Goal: Information Seeking & Learning: Learn about a topic

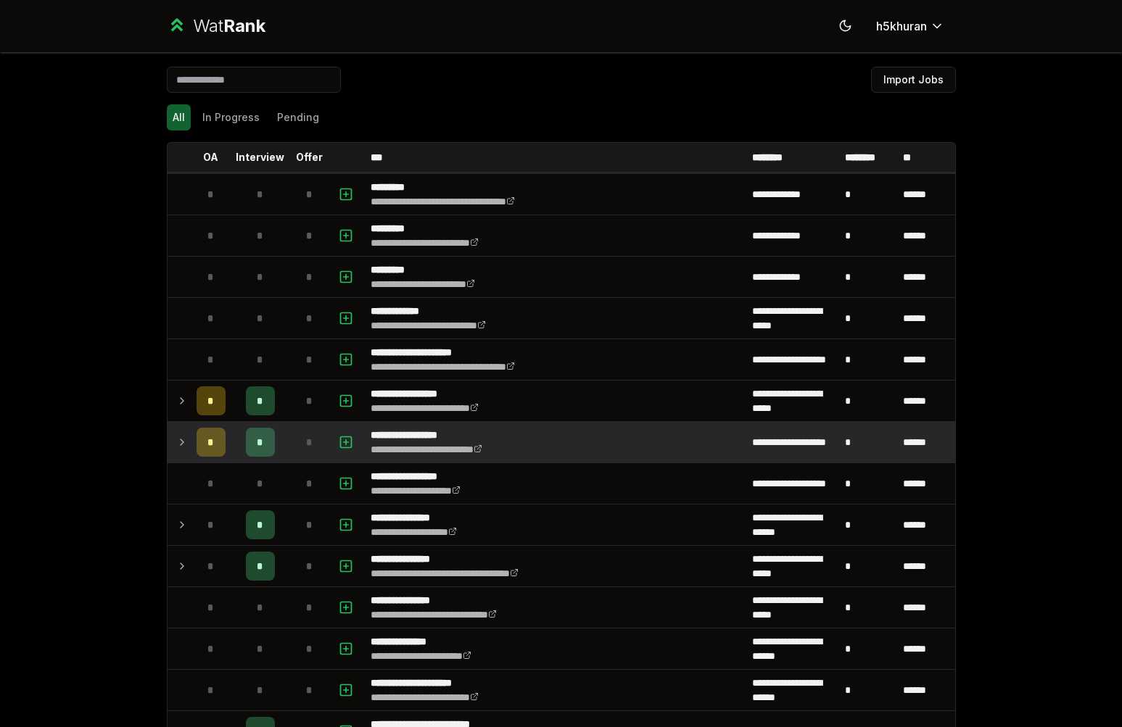
click at [201, 431] on div "*" at bounding box center [211, 442] width 29 height 29
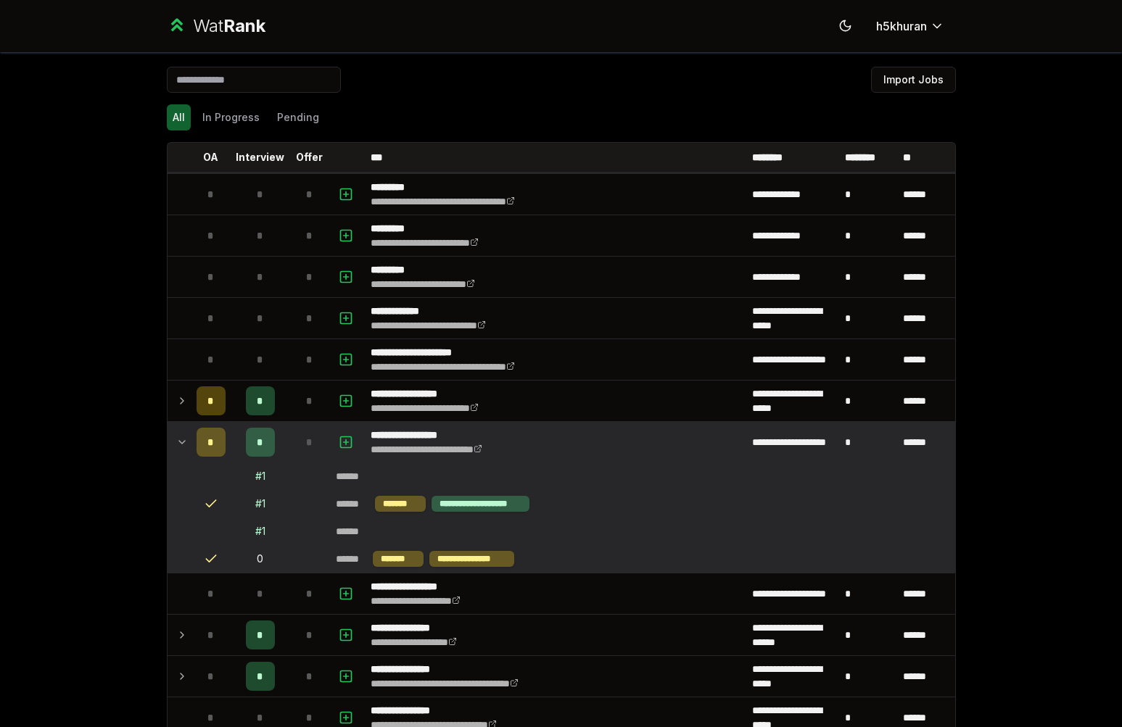
click at [201, 431] on div "*" at bounding box center [211, 442] width 29 height 29
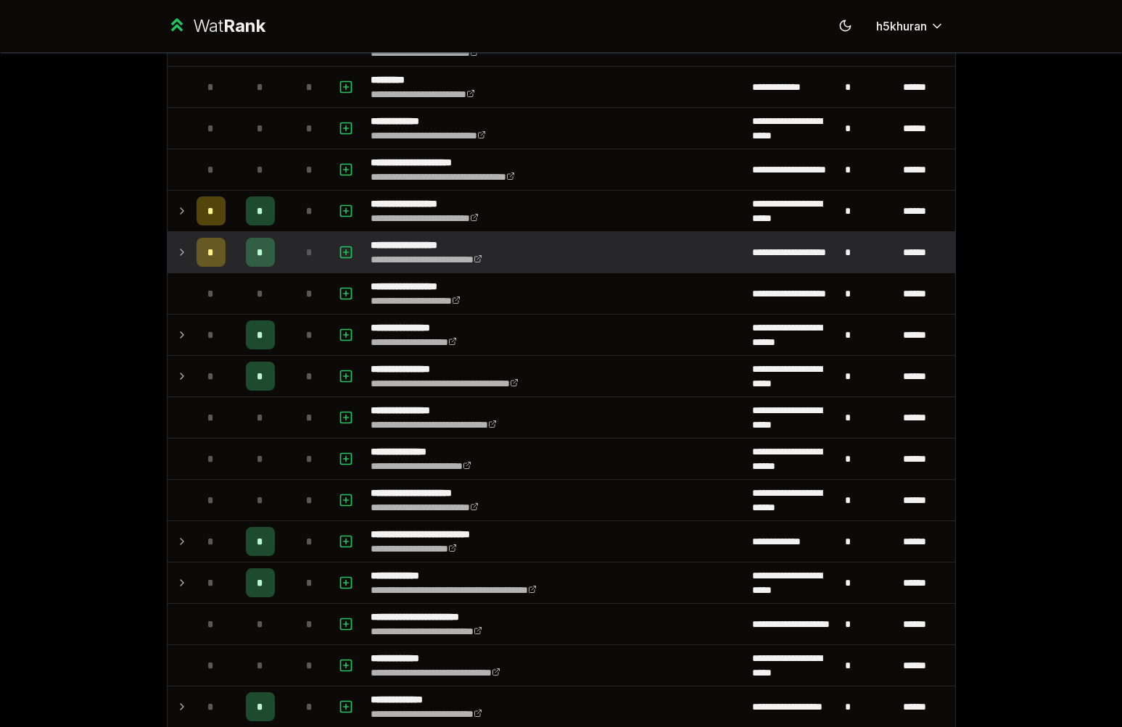
scroll to position [334, 0]
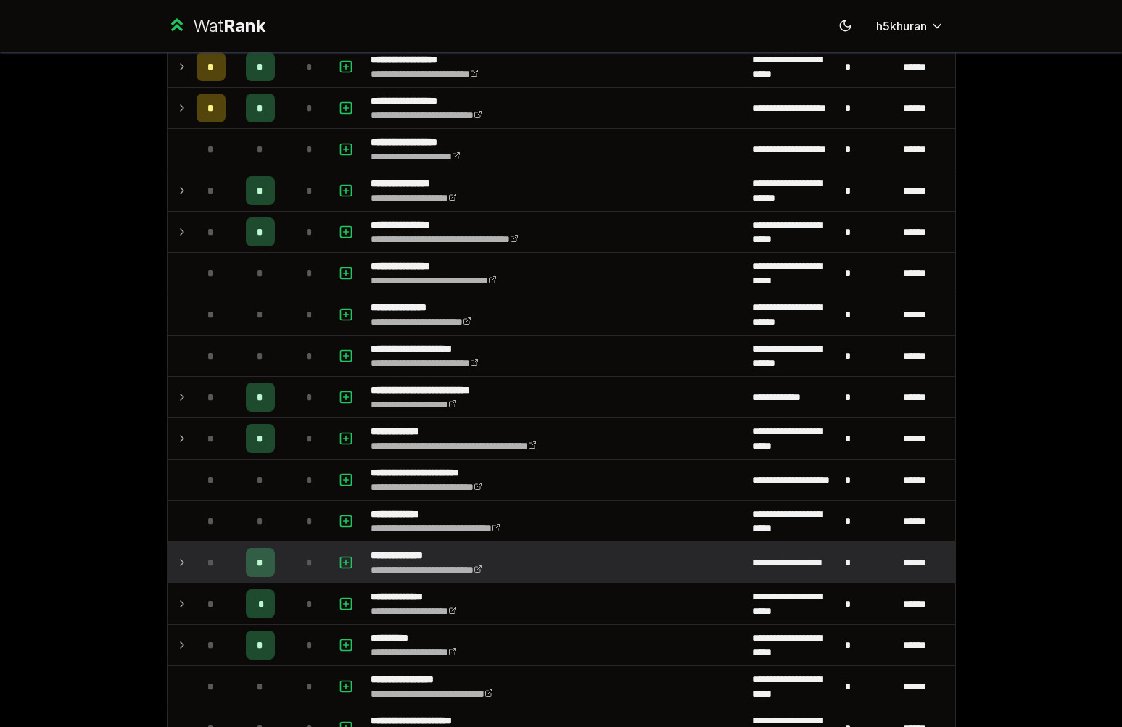
click at [206, 574] on div "*" at bounding box center [211, 562] width 29 height 29
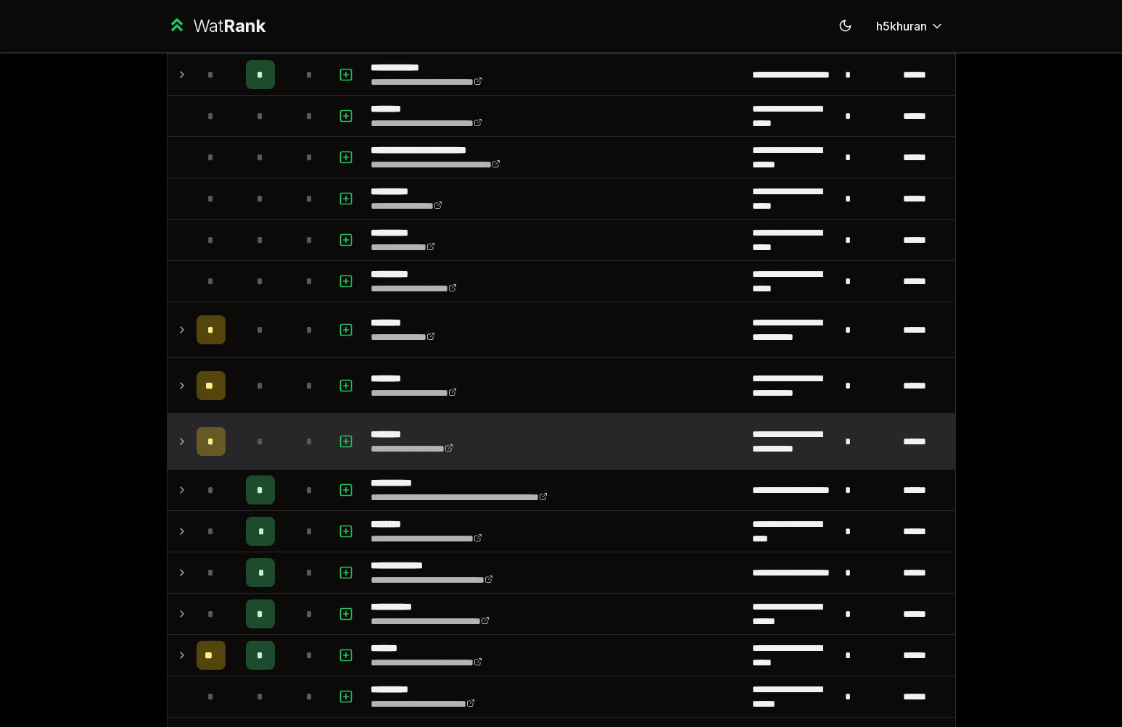
scroll to position [1378, 0]
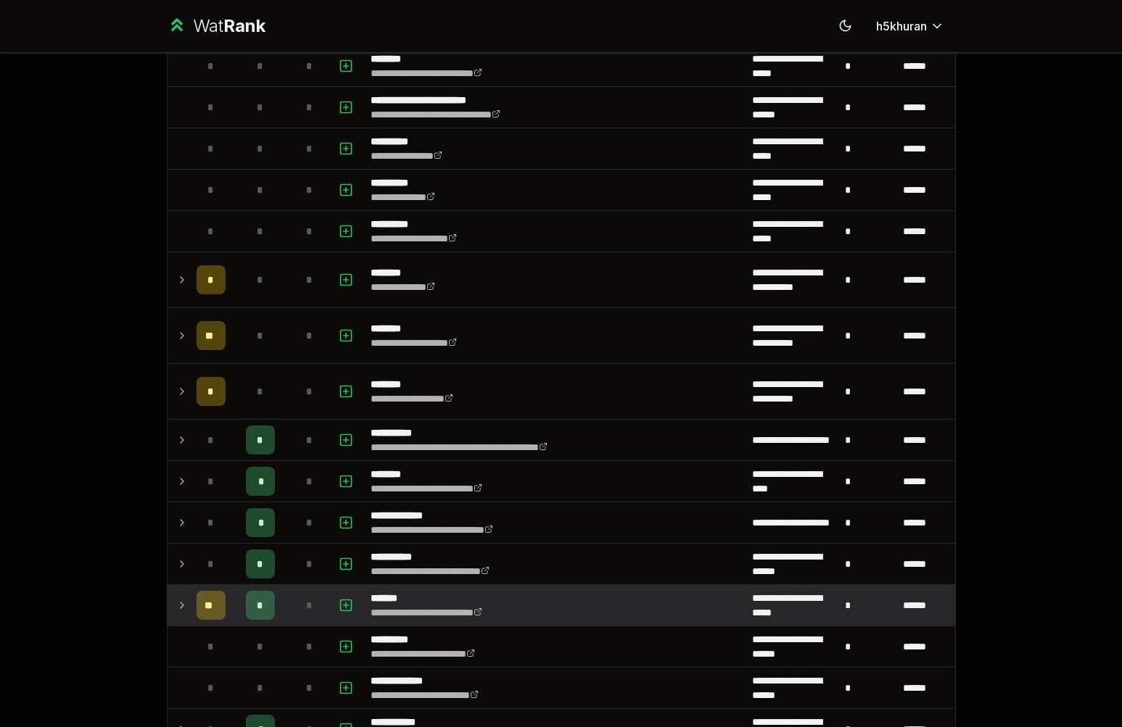
click at [261, 611] on div "*" at bounding box center [260, 605] width 29 height 29
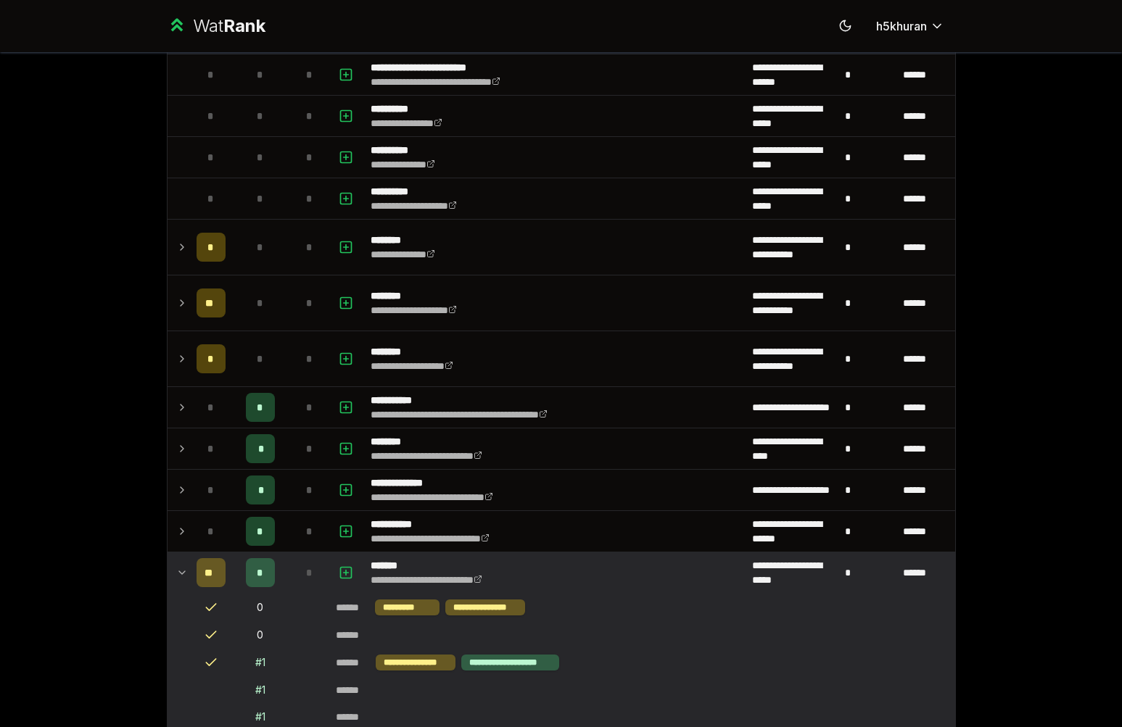
scroll to position [1495, 0]
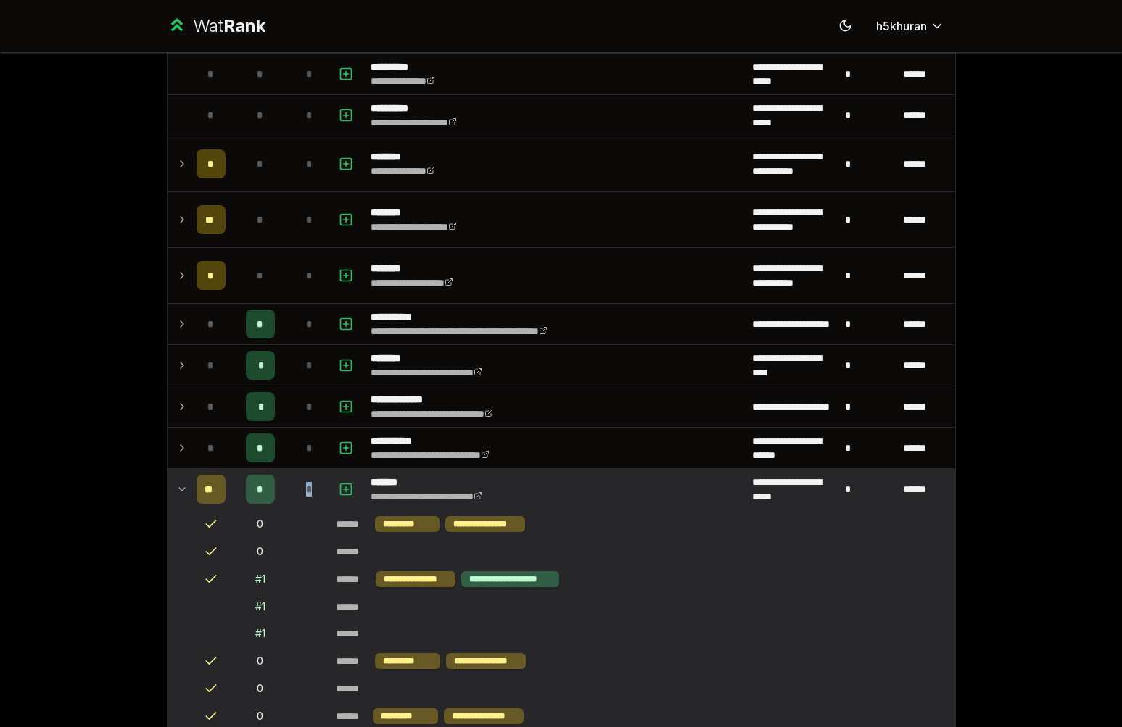
click at [295, 496] on div "*" at bounding box center [309, 489] width 29 height 29
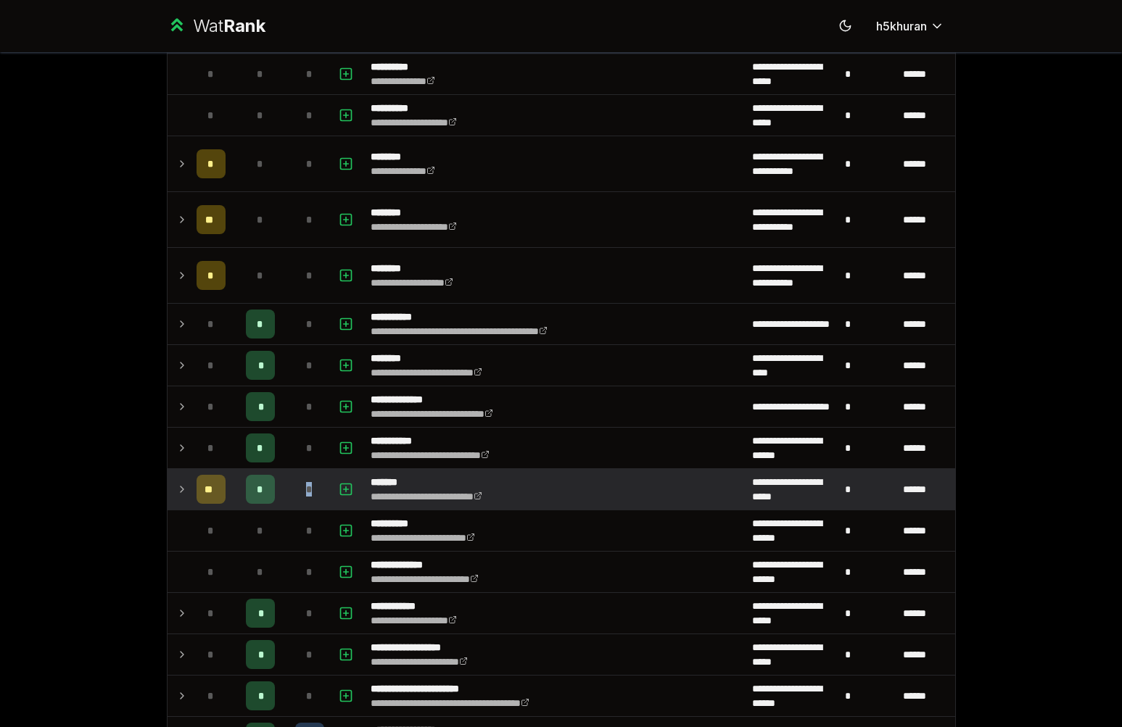
scroll to position [1727, 0]
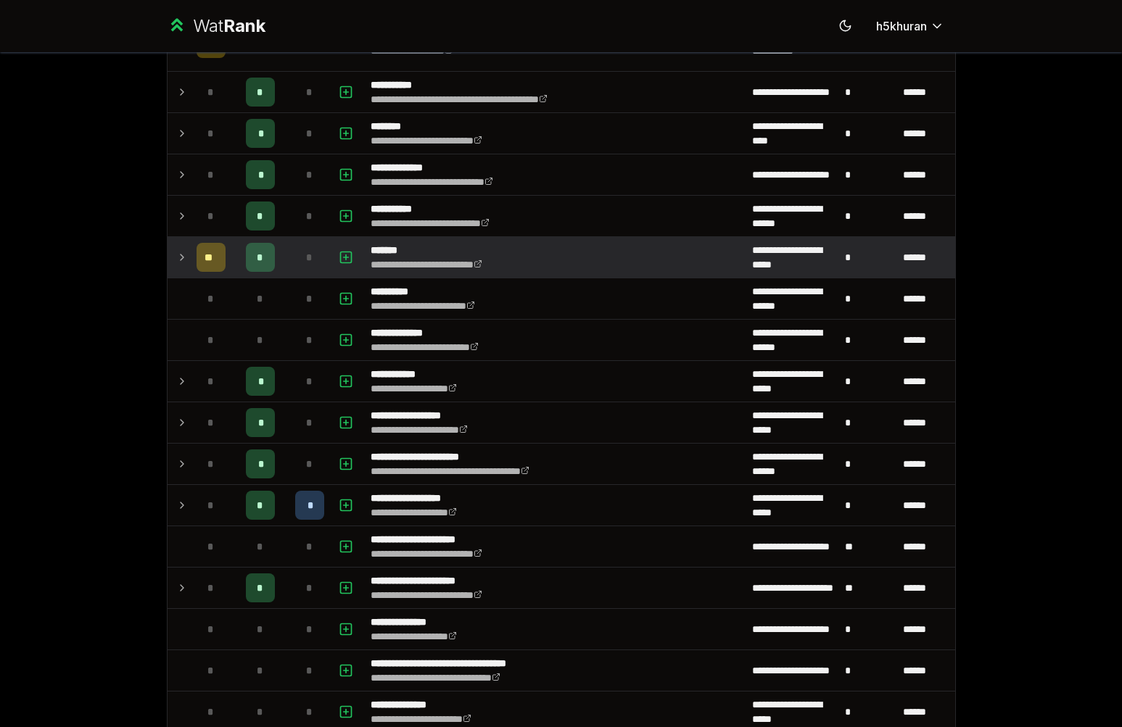
click at [295, 496] on div "*" at bounding box center [309, 505] width 29 height 29
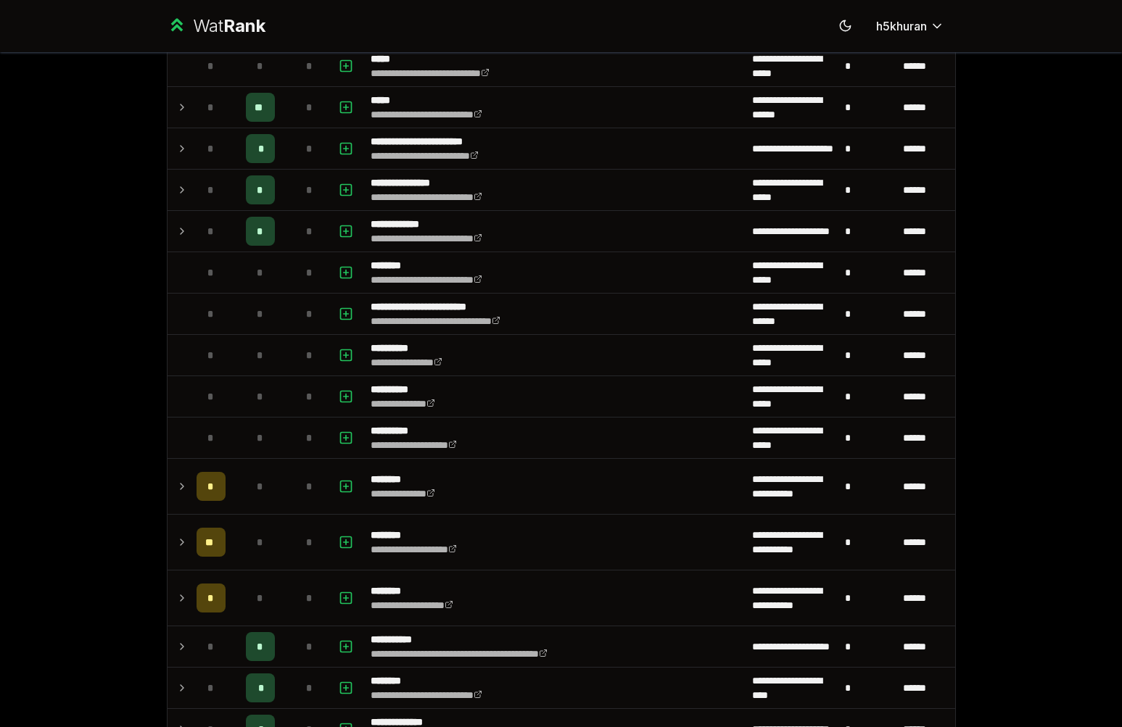
scroll to position [1170, 0]
